Goal: Task Accomplishment & Management: Complete application form

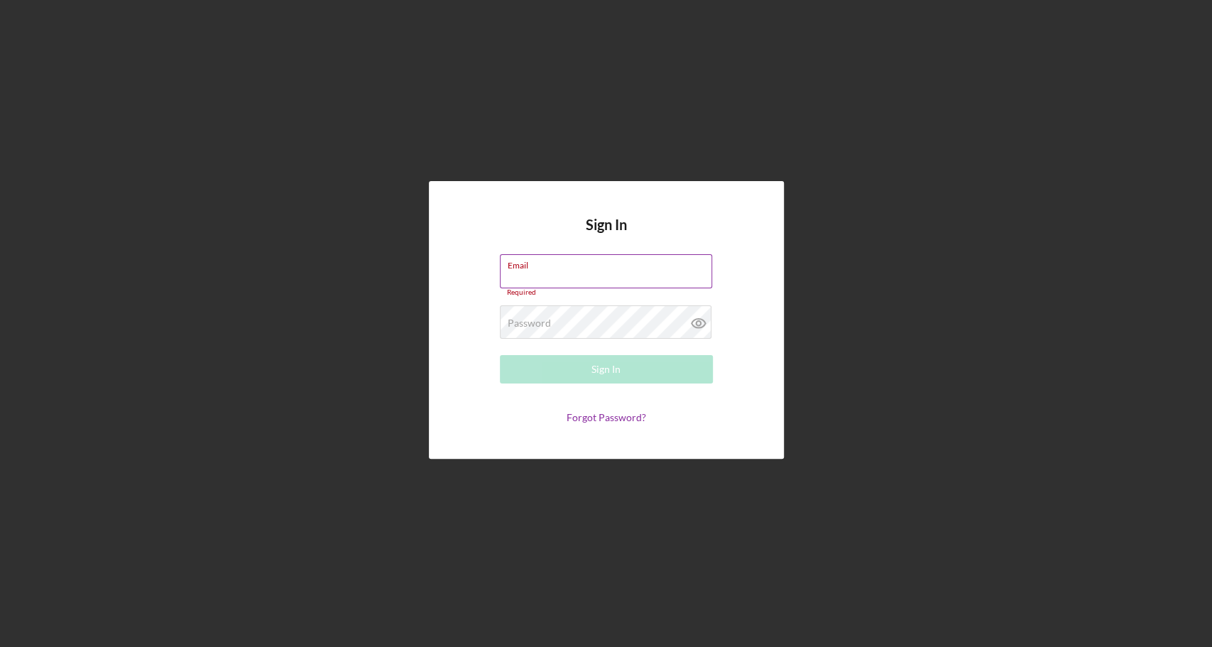
type input "[EMAIL_ADDRESS][DOMAIN_NAME]"
click at [500, 355] on button "Sign In" at bounding box center [606, 369] width 213 height 28
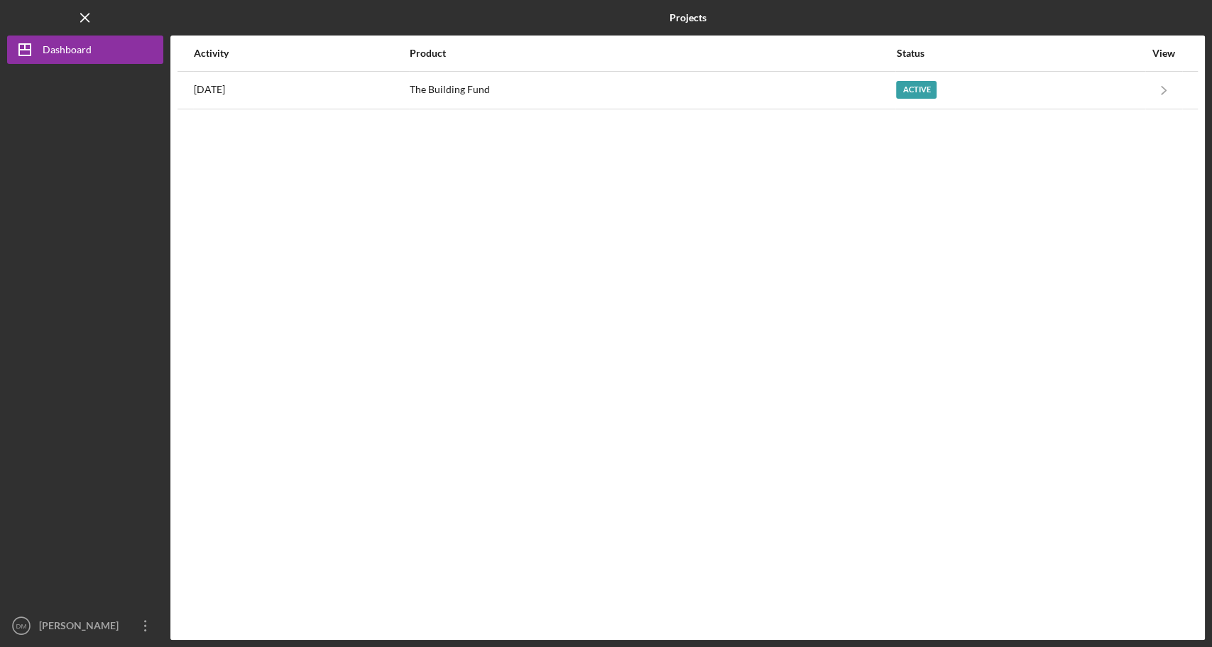
click at [664, 67] on div "Product" at bounding box center [652, 53] width 485 height 34
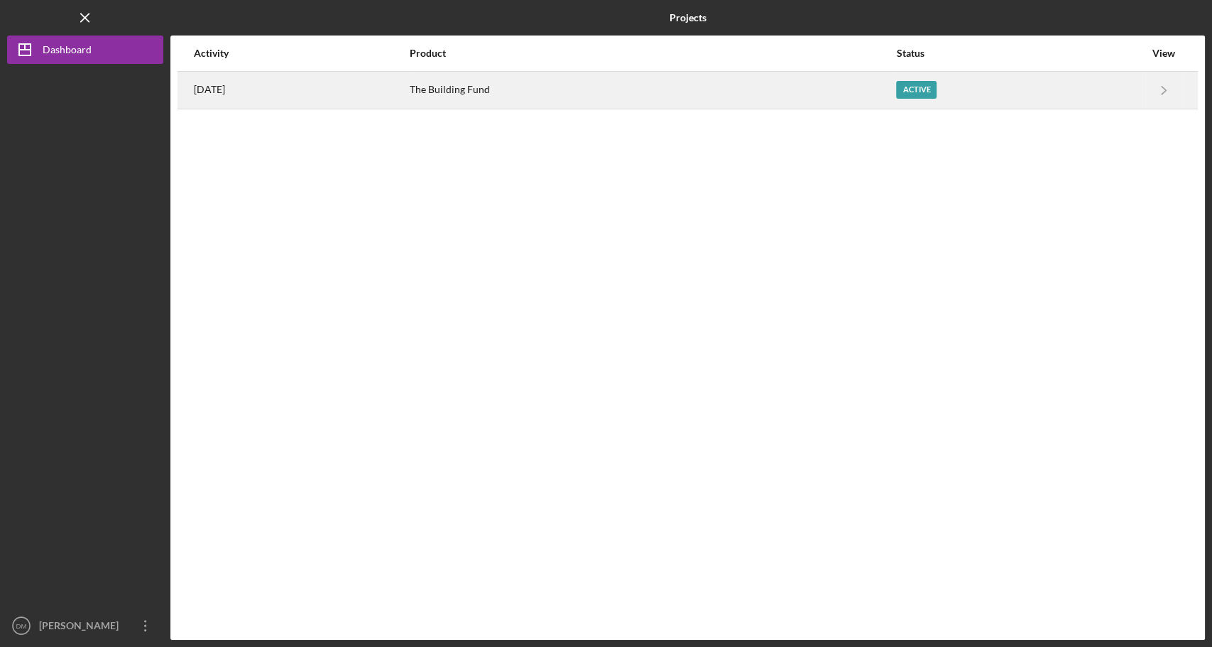
click at [666, 85] on div "The Building Fund" at bounding box center [652, 89] width 485 height 35
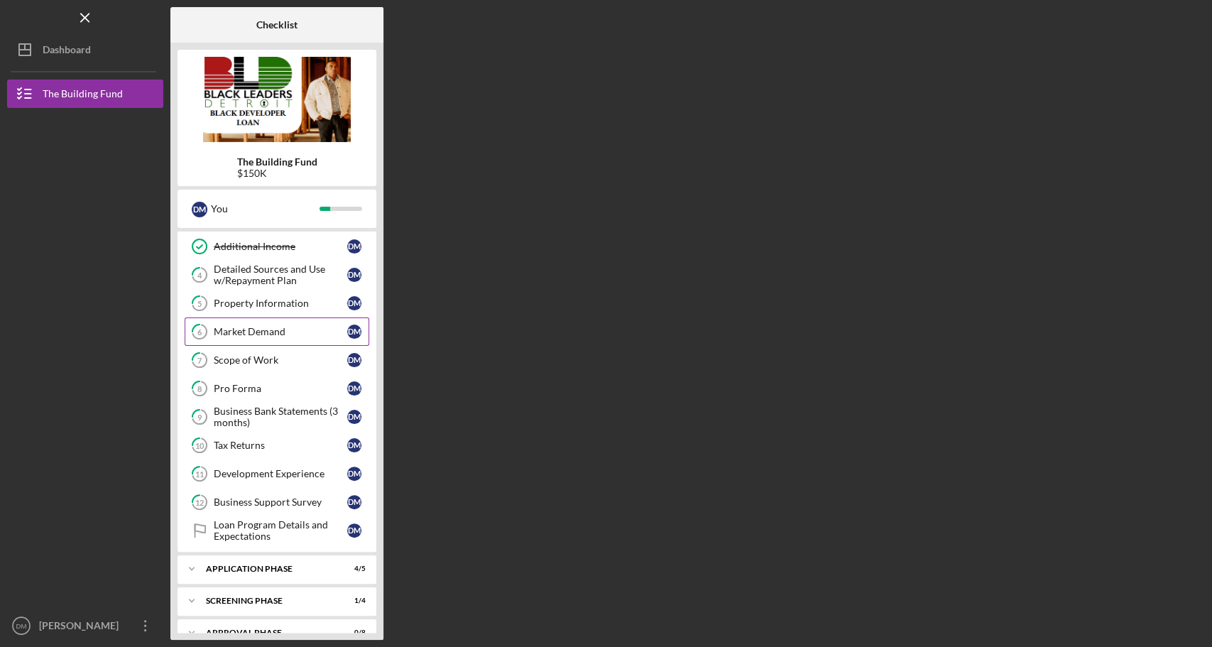
scroll to position [129, 0]
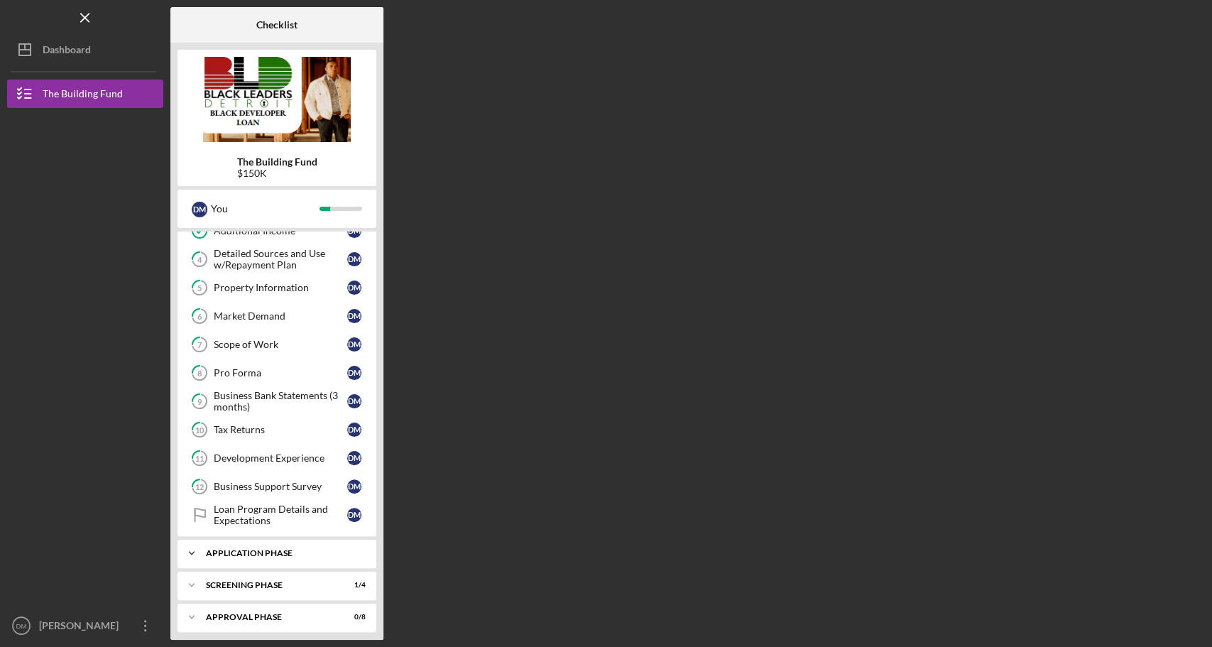
click at [260, 549] on div "Application Phase" at bounding box center [282, 553] width 153 height 9
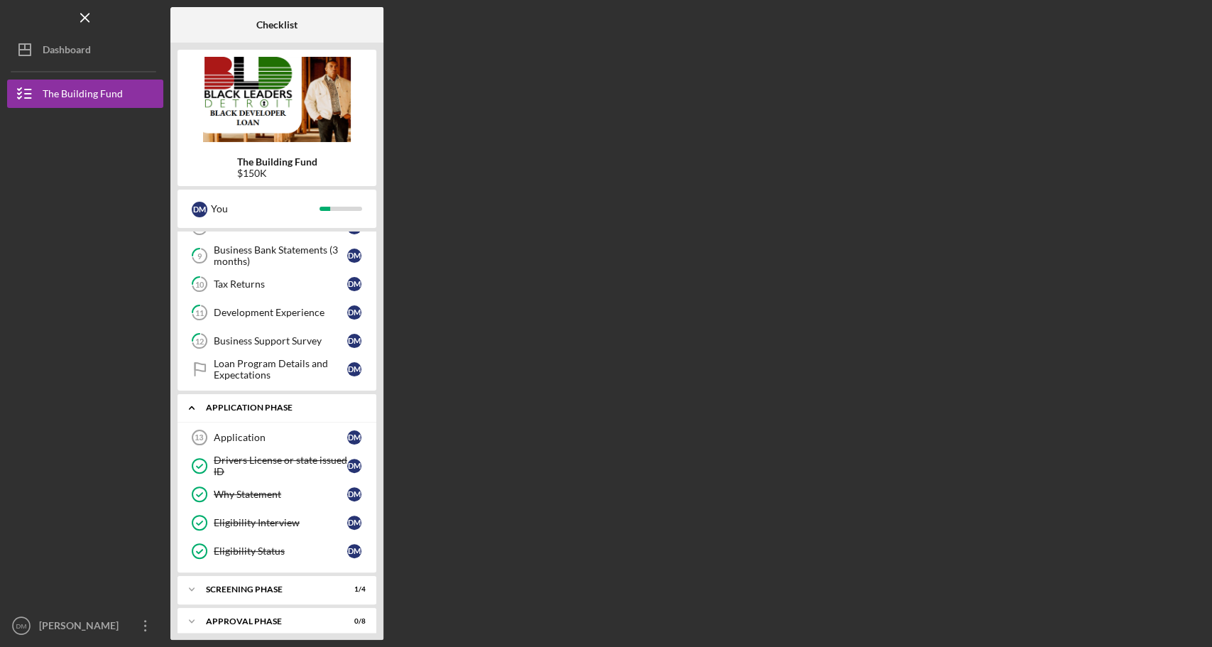
scroll to position [276, 0]
click at [270, 573] on div "Icon/Expander Screening Phase 1 / 4" at bounding box center [276, 587] width 199 height 28
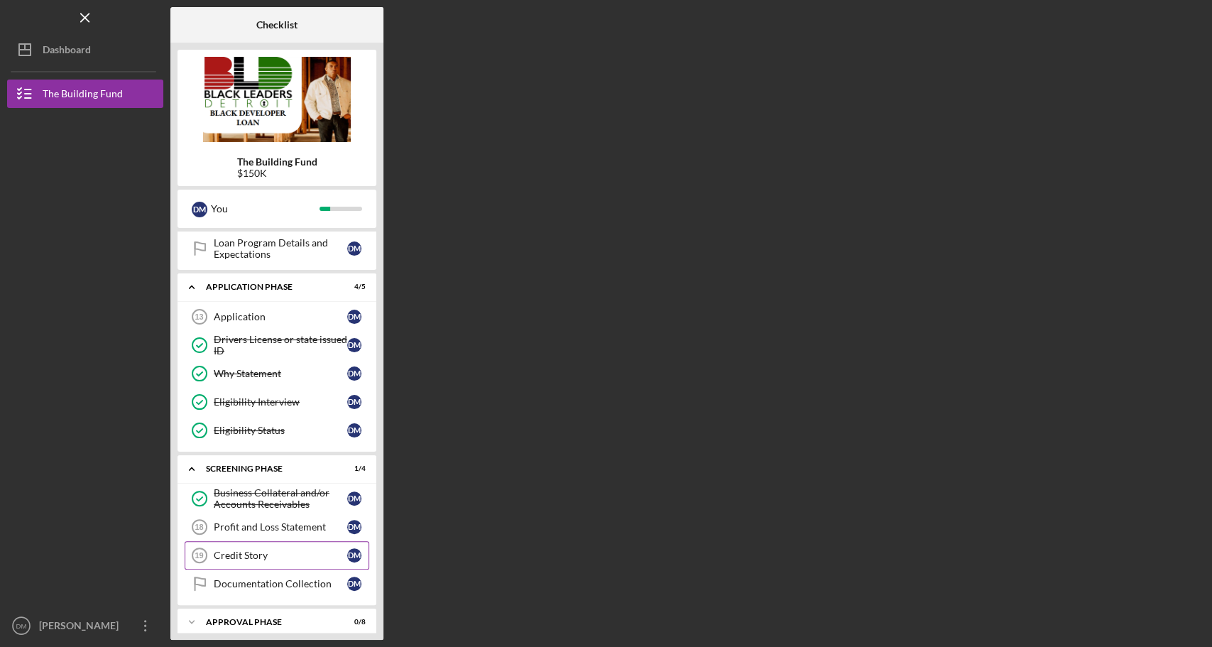
click at [271, 541] on link "Credit Story 19 Credit Story [PERSON_NAME]" at bounding box center [277, 555] width 185 height 28
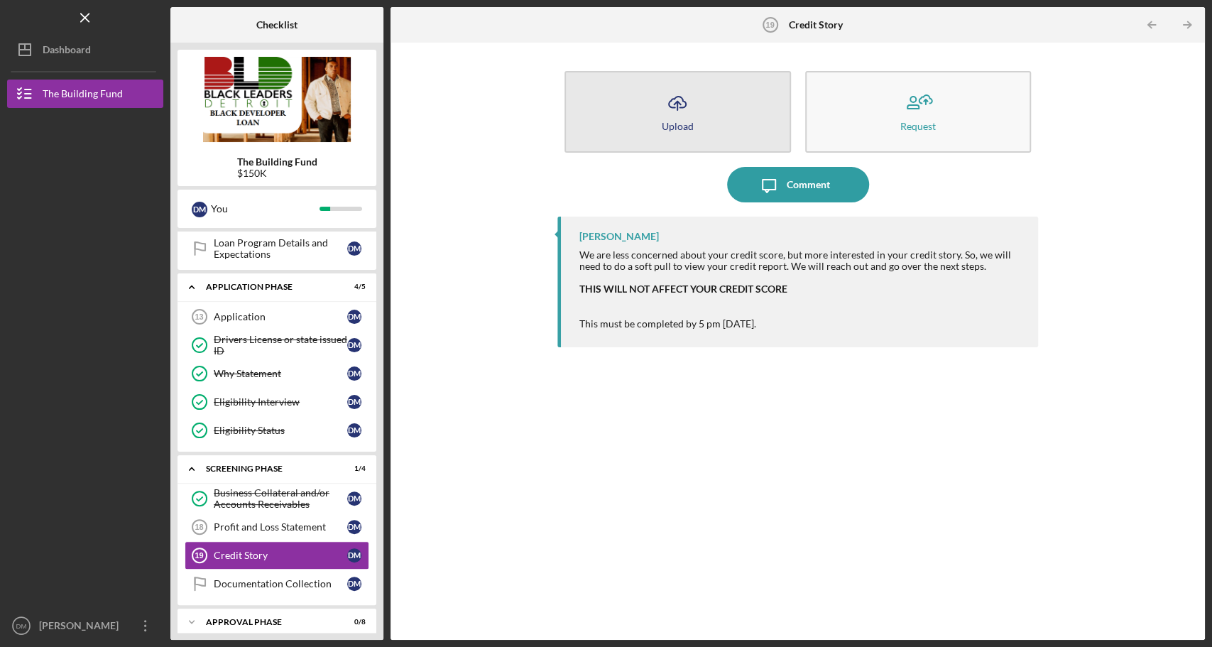
click at [674, 128] on div "Upload" at bounding box center [677, 126] width 32 height 11
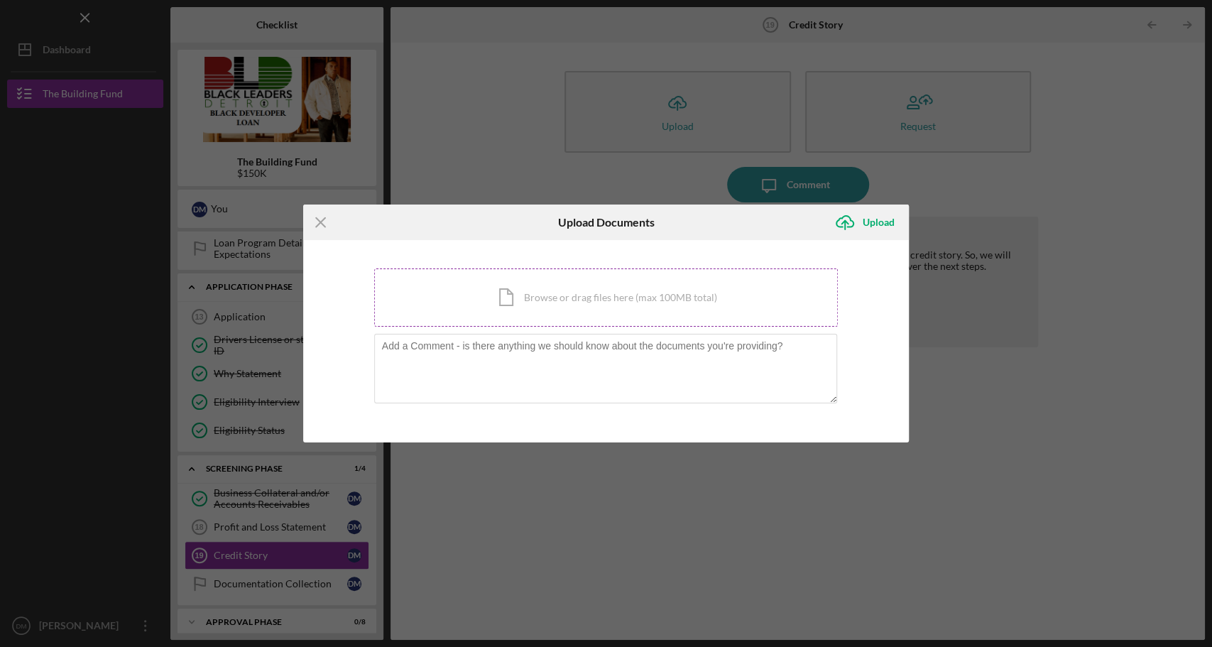
click at [575, 295] on div "Icon/Document Browse or drag files here (max 100MB total) Tap to choose files o…" at bounding box center [606, 297] width 464 height 58
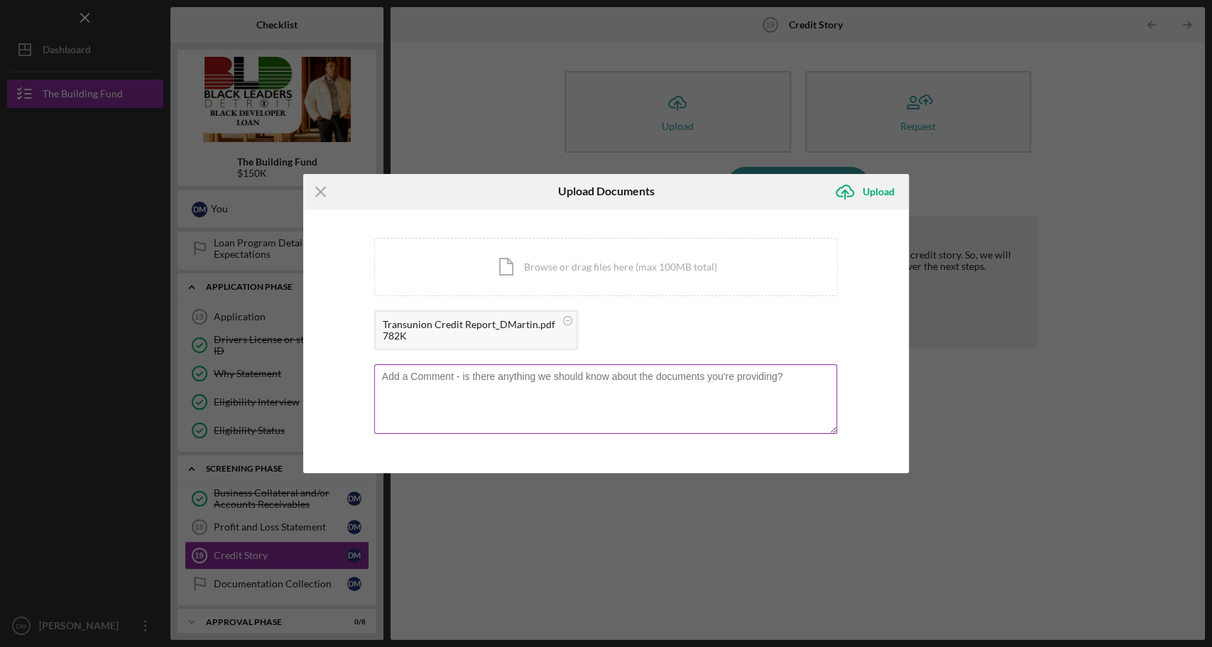
click at [576, 393] on textarea at bounding box center [605, 399] width 463 height 70
type textarea "Please see attached TransUnion Credit Report."
click at [867, 185] on div "Upload" at bounding box center [878, 191] width 32 height 28
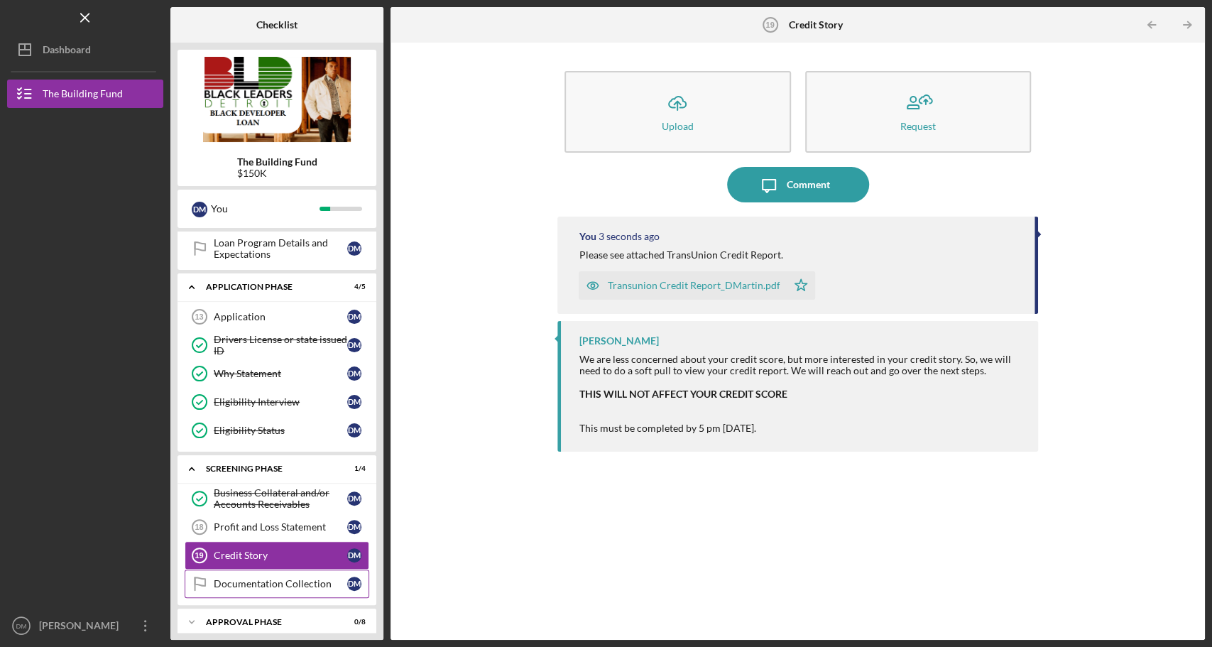
click at [284, 578] on div "Documentation Collection" at bounding box center [280, 583] width 133 height 11
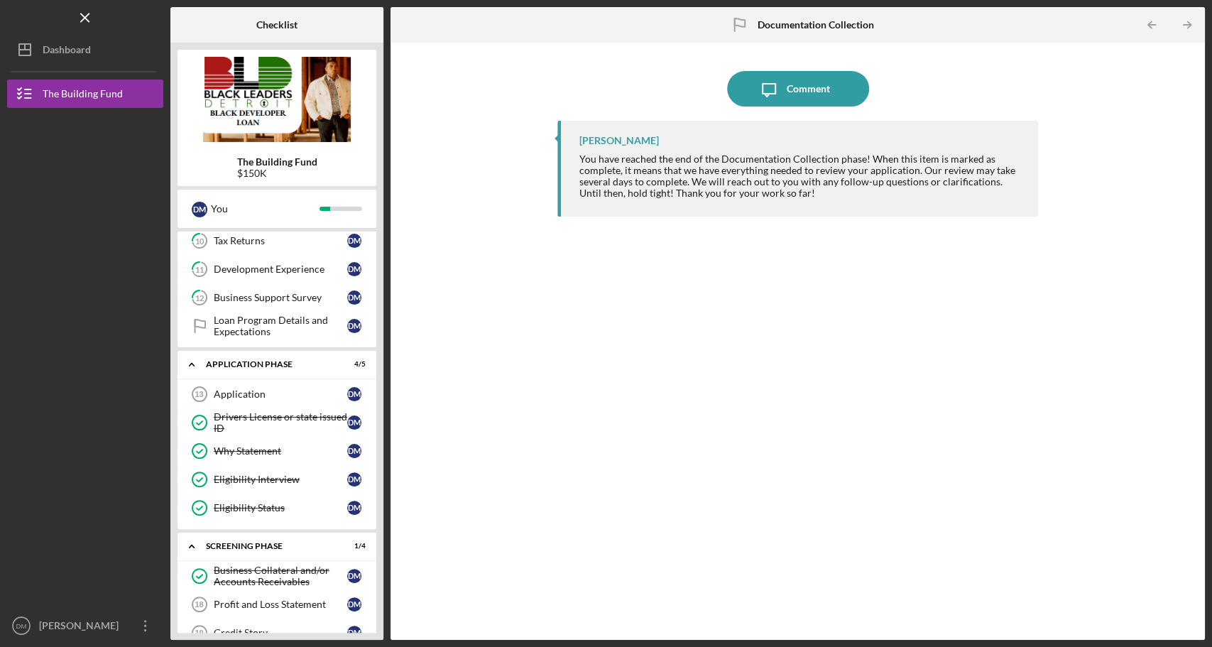
scroll to position [335, 0]
